Goal: Task Accomplishment & Management: Complete application form

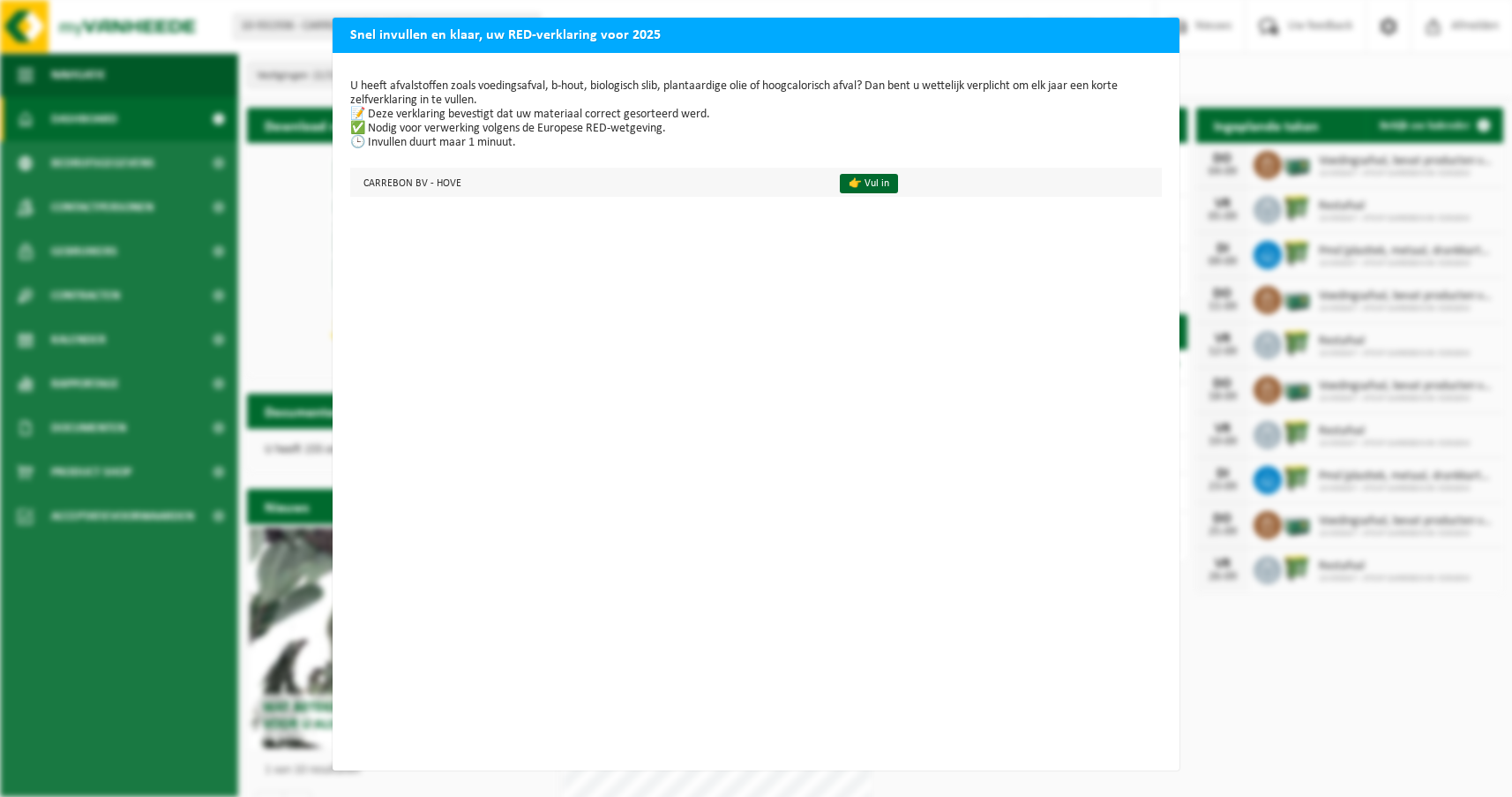
scroll to position [5, 0]
click at [1268, 737] on div "Snel invullen en klaar, uw RED-verklaring voor 2025 U heeft afvalstoffen zoals …" at bounding box center [756, 398] width 1512 height 797
click at [842, 181] on link "👉 Vul in" at bounding box center [868, 183] width 58 height 19
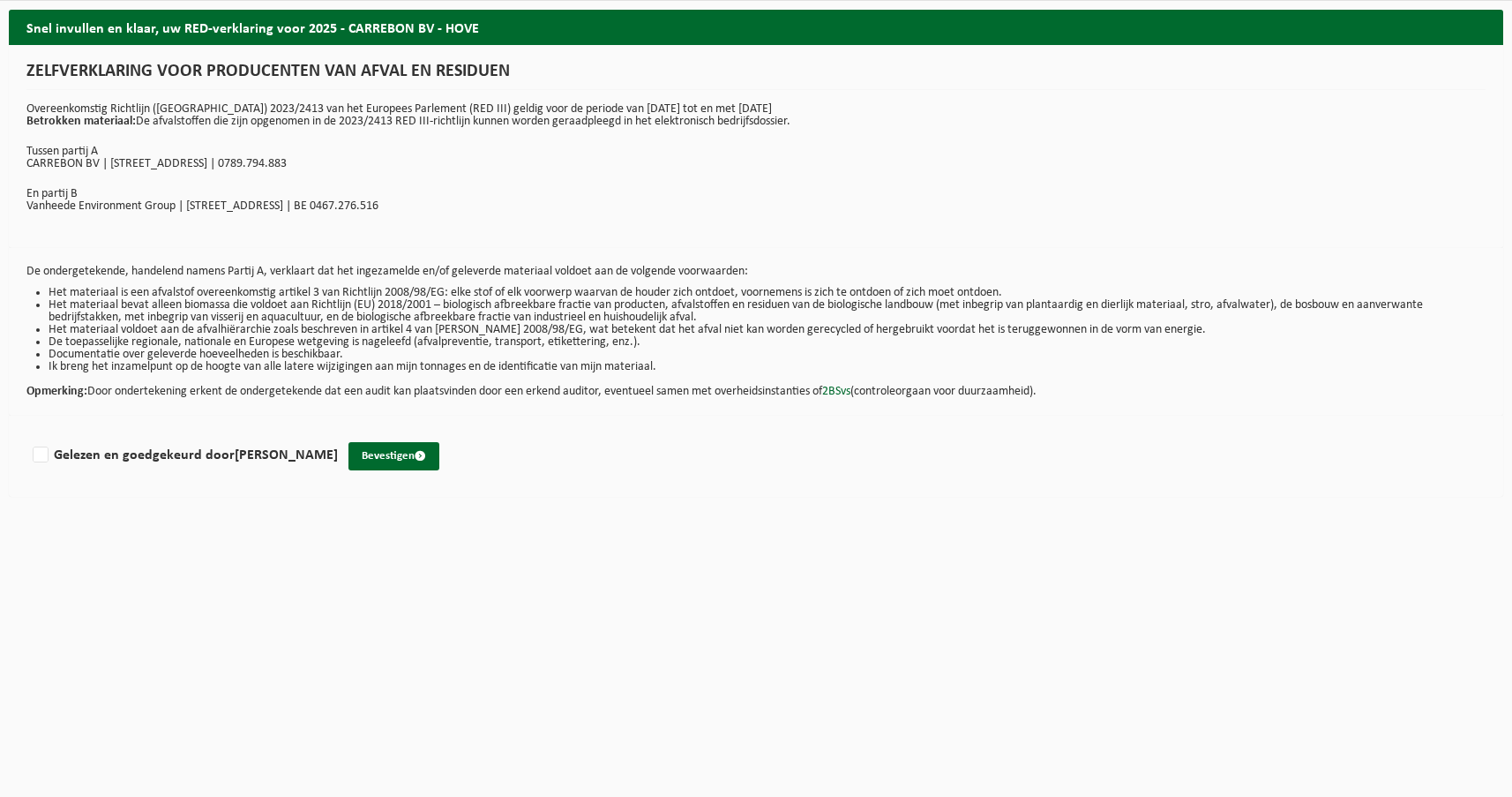
drag, startPoint x: 702, startPoint y: 155, endPoint x: 689, endPoint y: 143, distance: 17.7
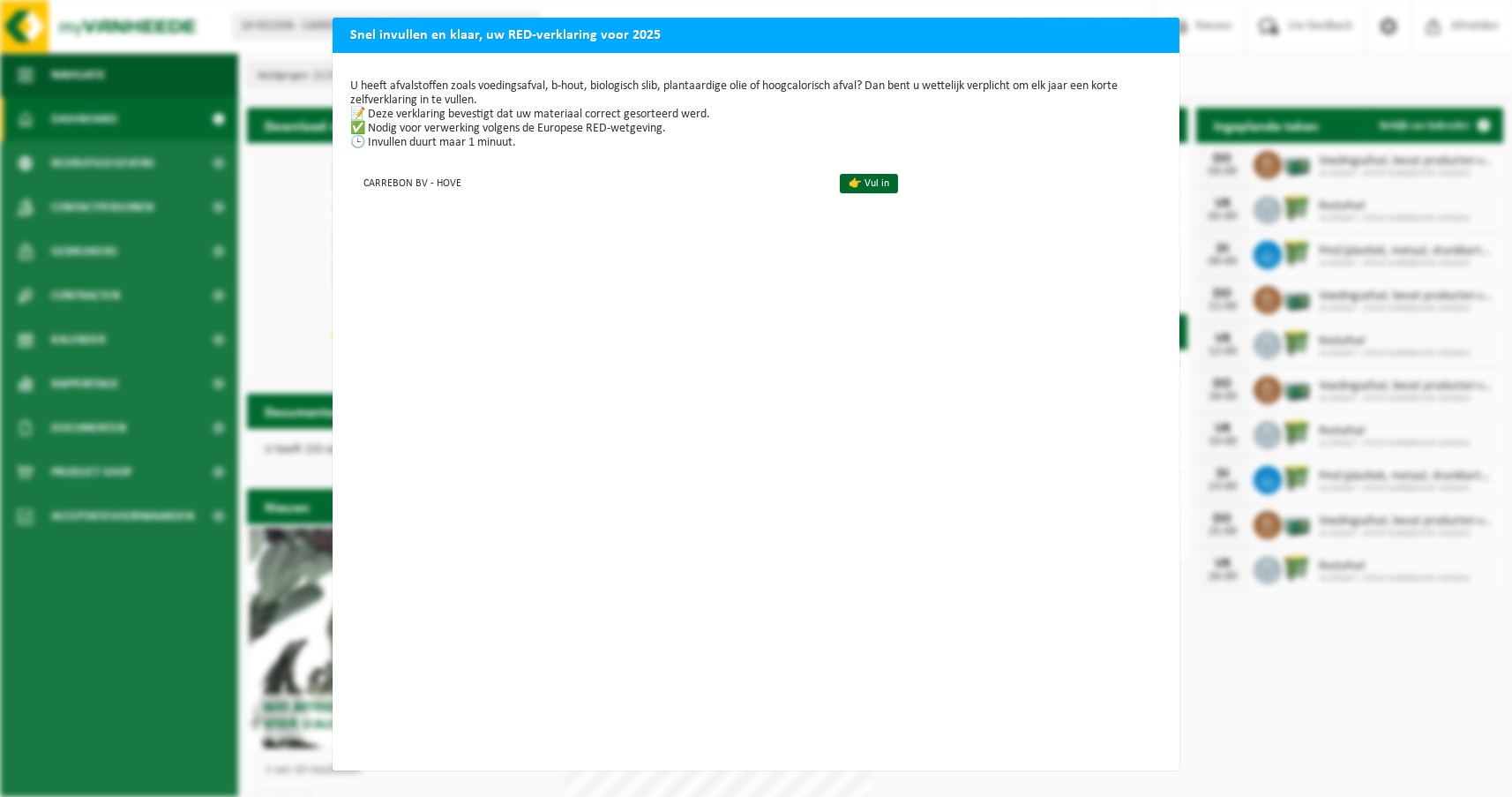
click at [1228, 272] on div "Snel invullen en klaar, uw RED-verklaring voor 2025 U heeft afvalstoffen zoals …" at bounding box center [756, 398] width 1512 height 797
click at [844, 180] on link "👉 Vul in" at bounding box center [868, 183] width 58 height 19
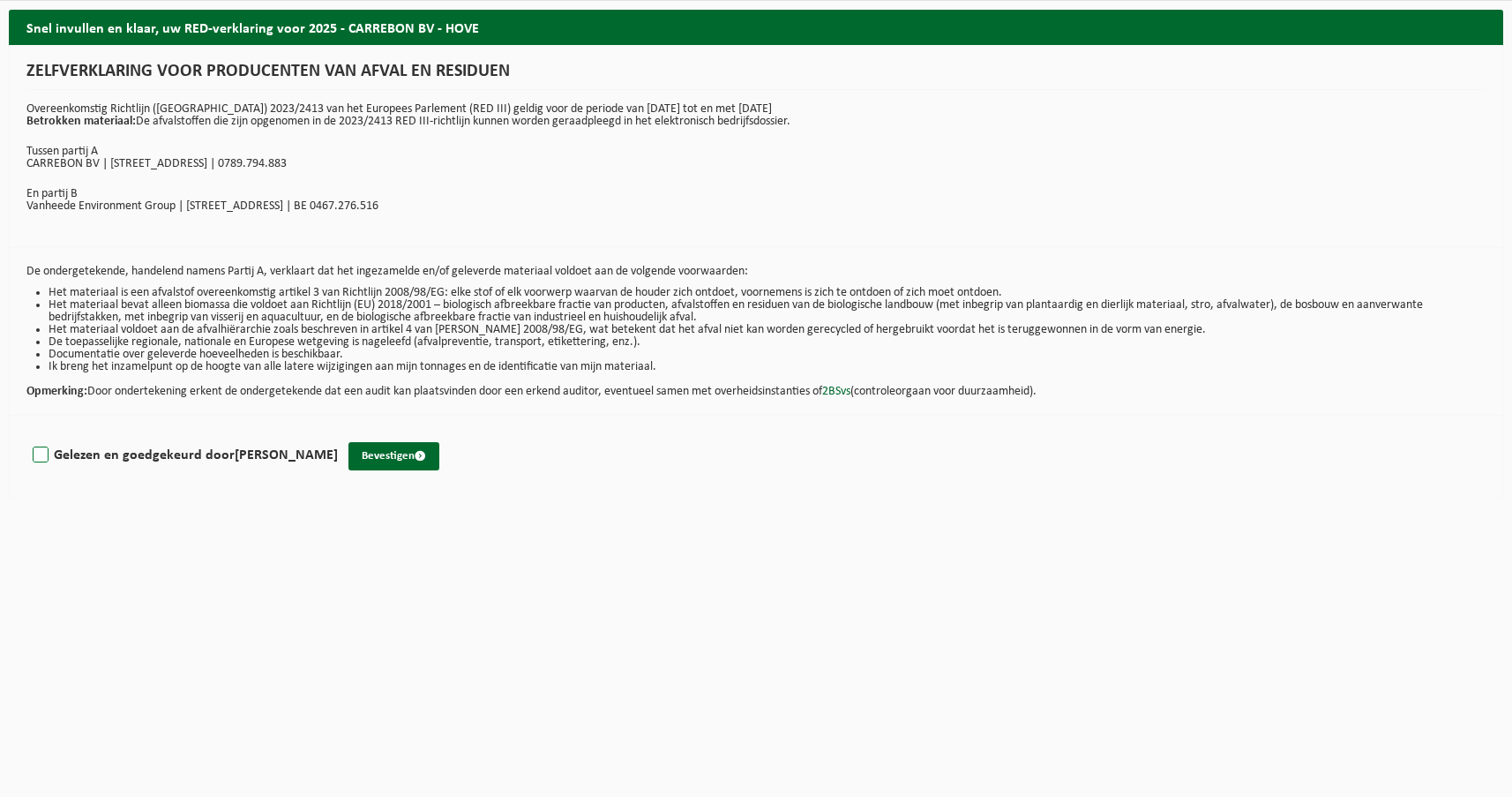
click at [97, 456] on label "Gelezen en goedgekeurd door CHRISTOPHE VERVLIET" at bounding box center [184, 455] width 308 height 27
click at [338, 433] on input "Gelezen en goedgekeurd door CHRISTOPHE VERVLIET" at bounding box center [338, 432] width 1 height 1
checkbox input "true"
click at [402, 454] on button "Bevestigen" at bounding box center [393, 456] width 90 height 29
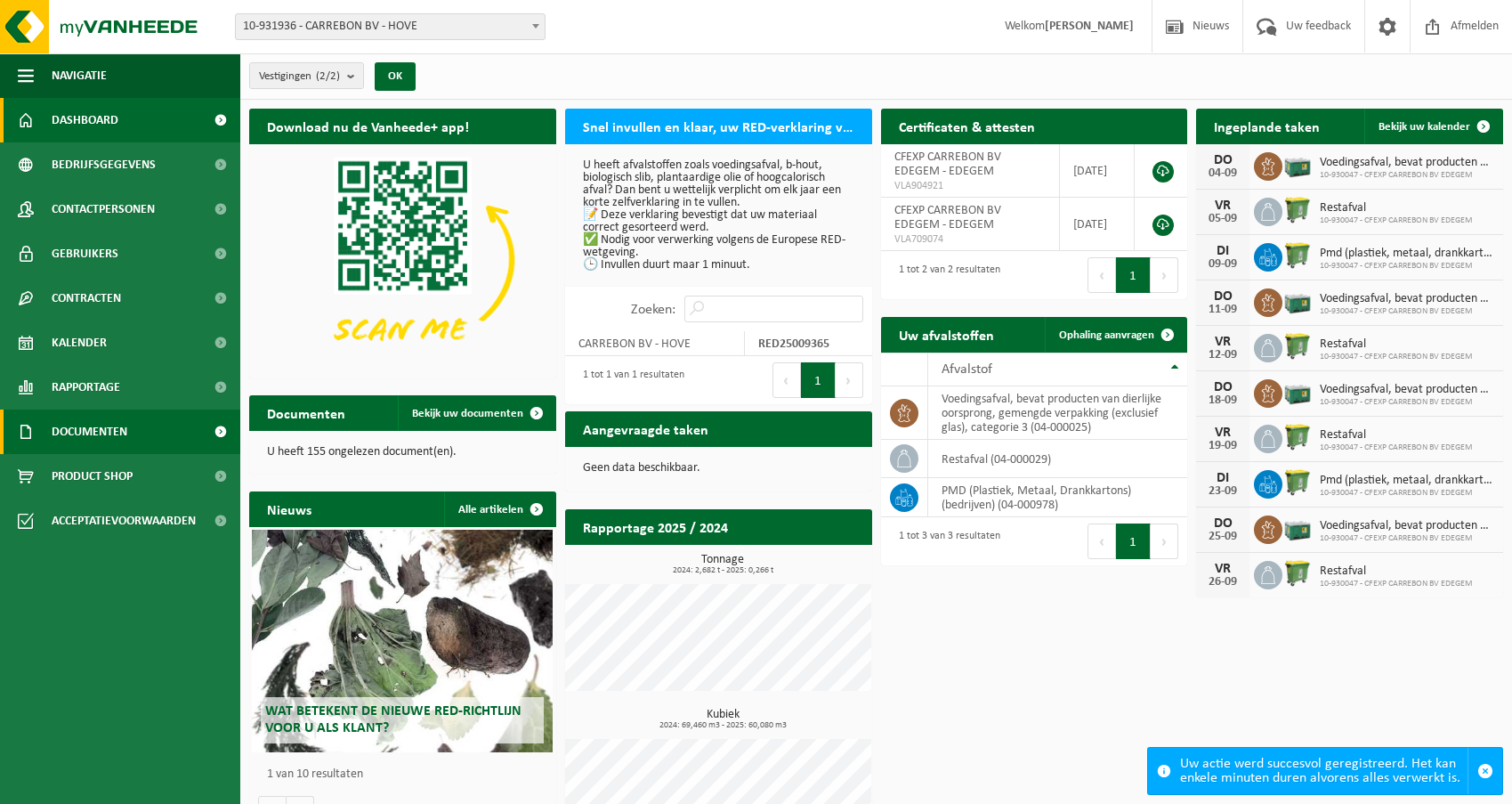
click at [107, 417] on span "Documenten" at bounding box center [89, 431] width 76 height 44
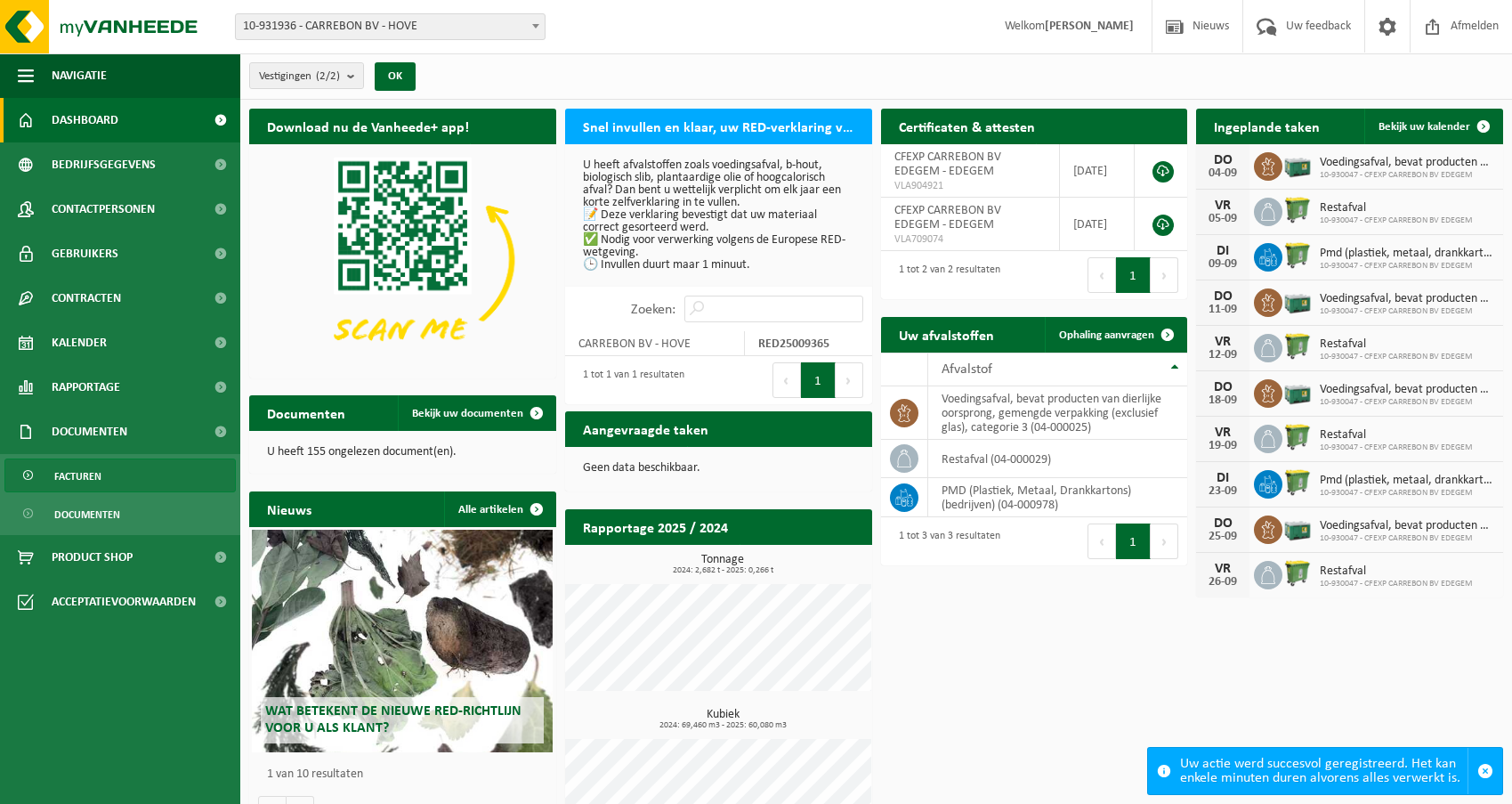
click at [92, 479] on span "Facturen" at bounding box center [78, 475] width 47 height 34
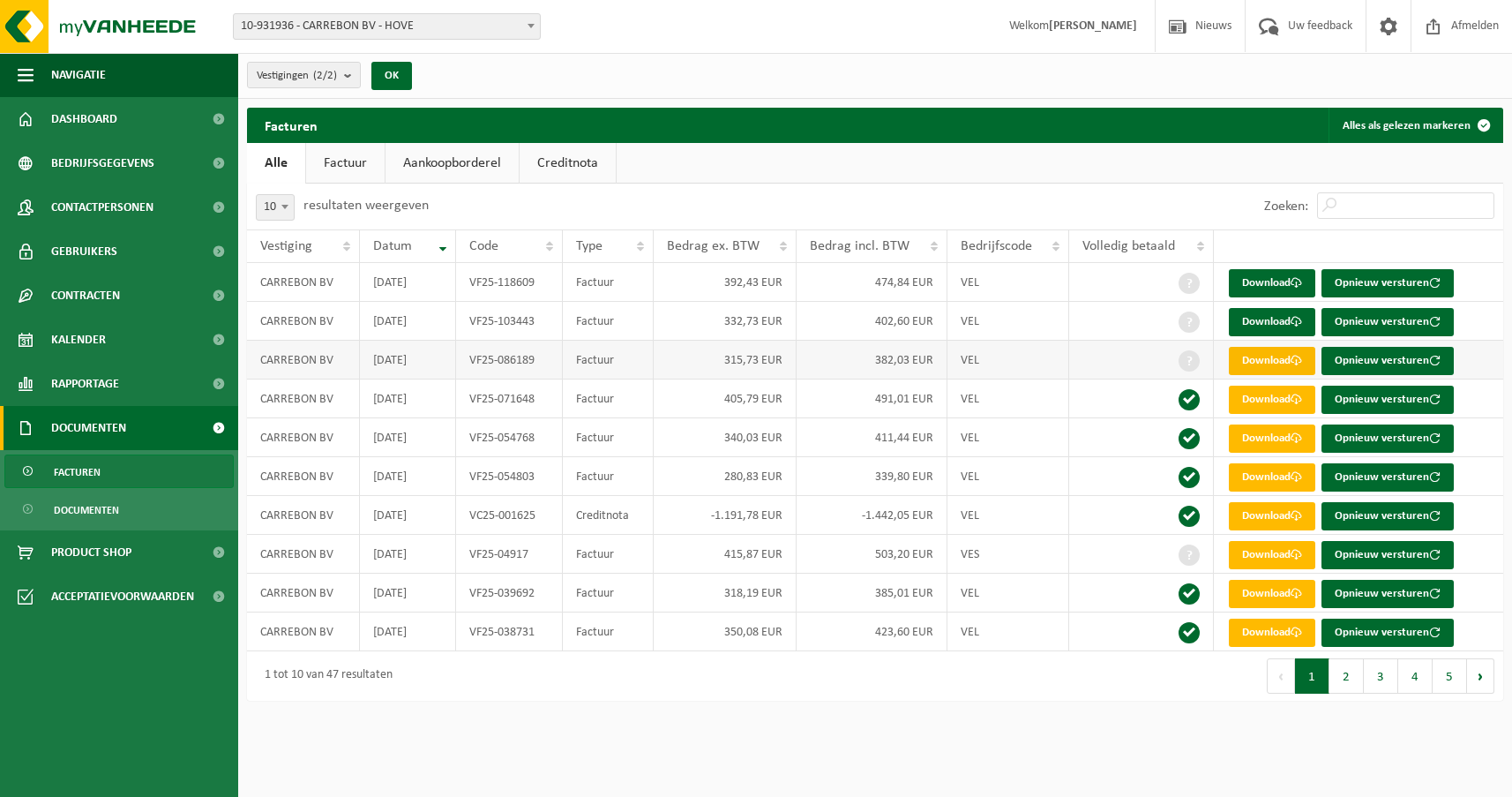
click at [1269, 350] on link "Download" at bounding box center [1271, 361] width 87 height 29
